Goal: Transaction & Acquisition: Purchase product/service

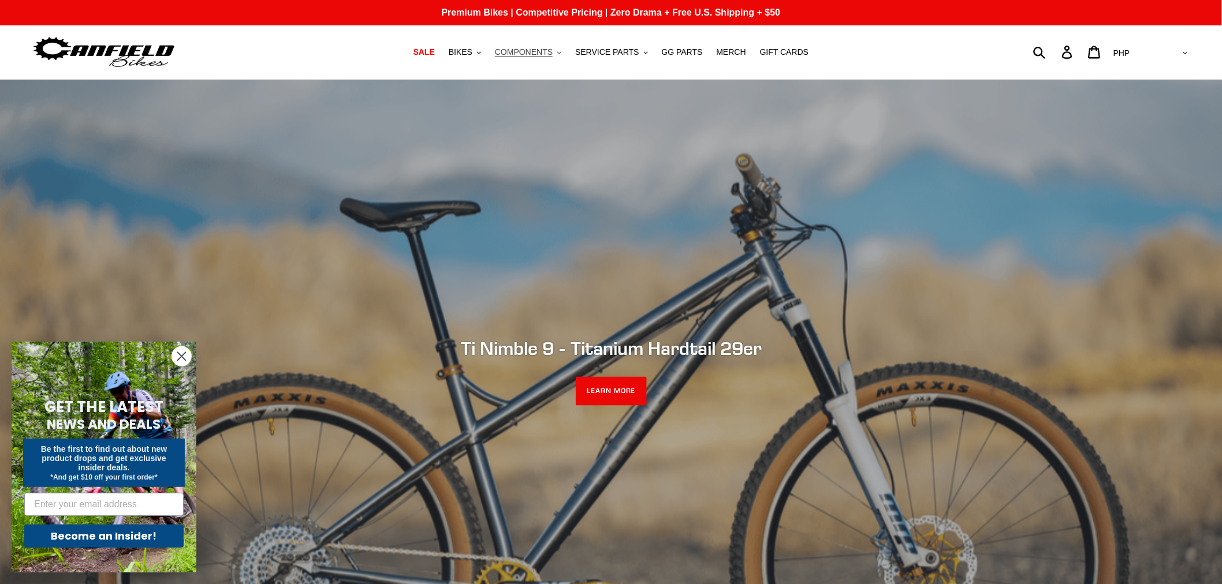
click at [527, 48] on span "COMPONENTS" at bounding box center [524, 52] width 58 height 10
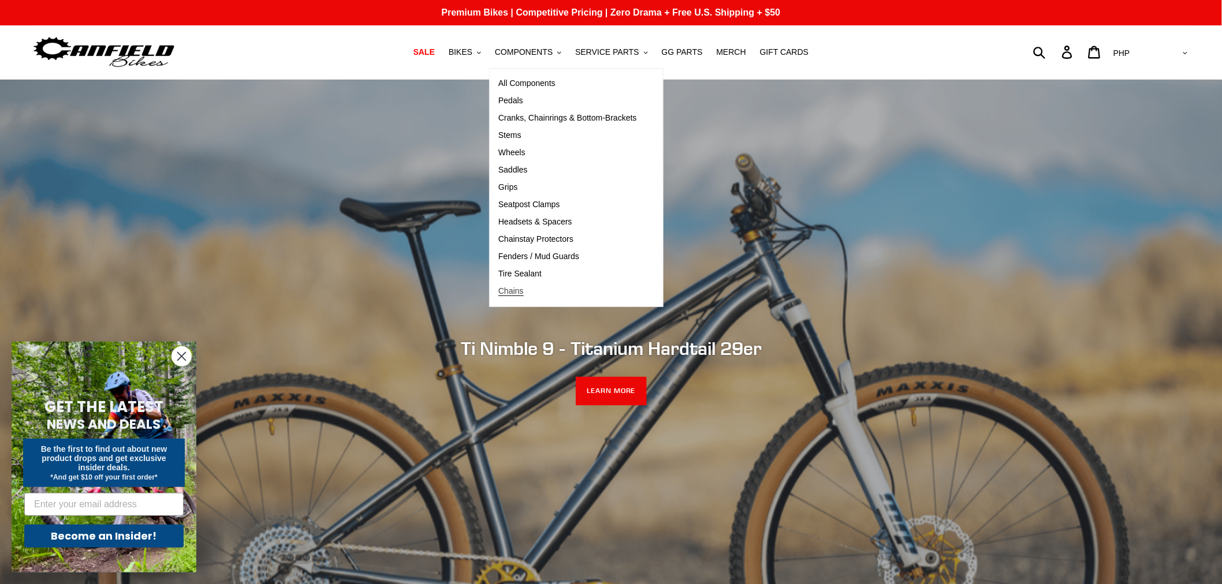
click at [524, 291] on span "Chains" at bounding box center [510, 291] width 25 height 10
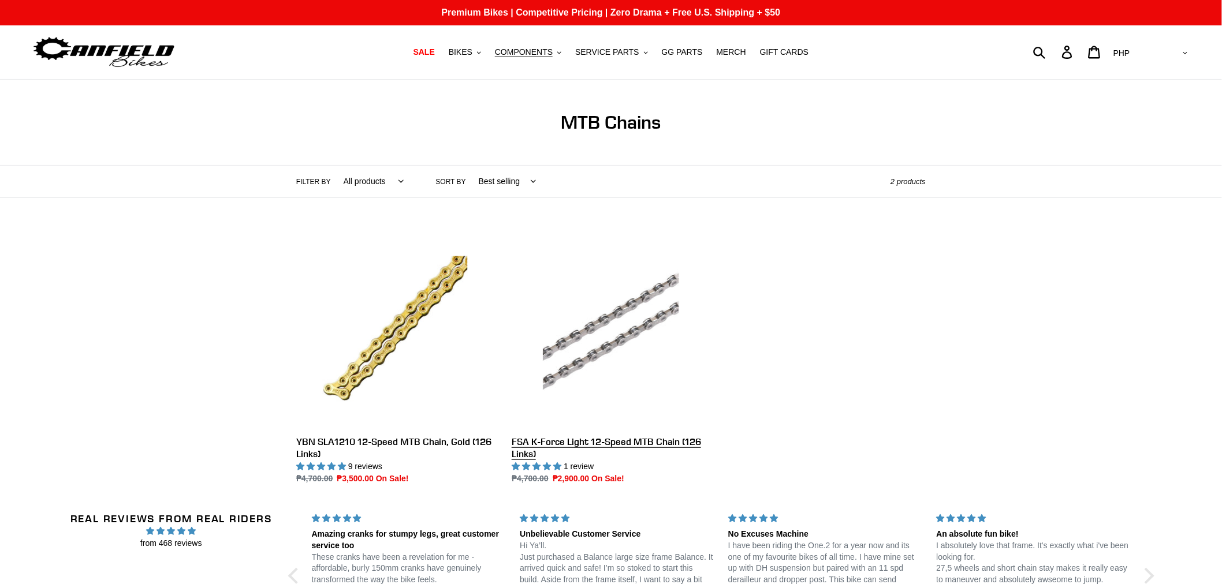
click at [628, 338] on link "FSA K-Force Light 12-Speed MTB Chain (126 Links)" at bounding box center [610, 357] width 198 height 255
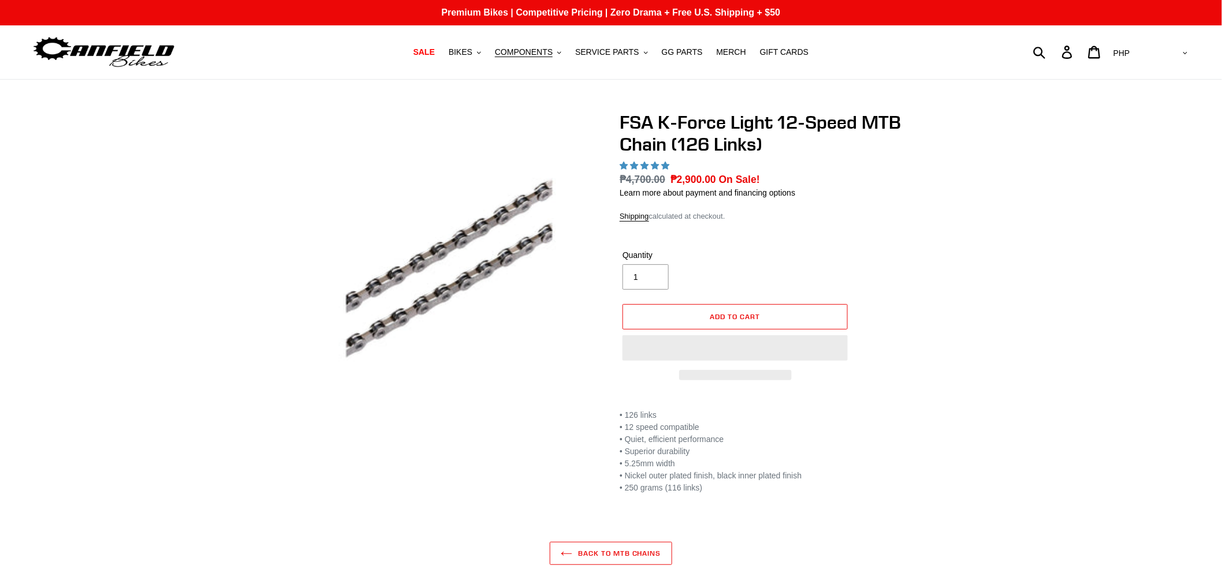
select select "highest-rating"
